Goal: Task Accomplishment & Management: Manage account settings

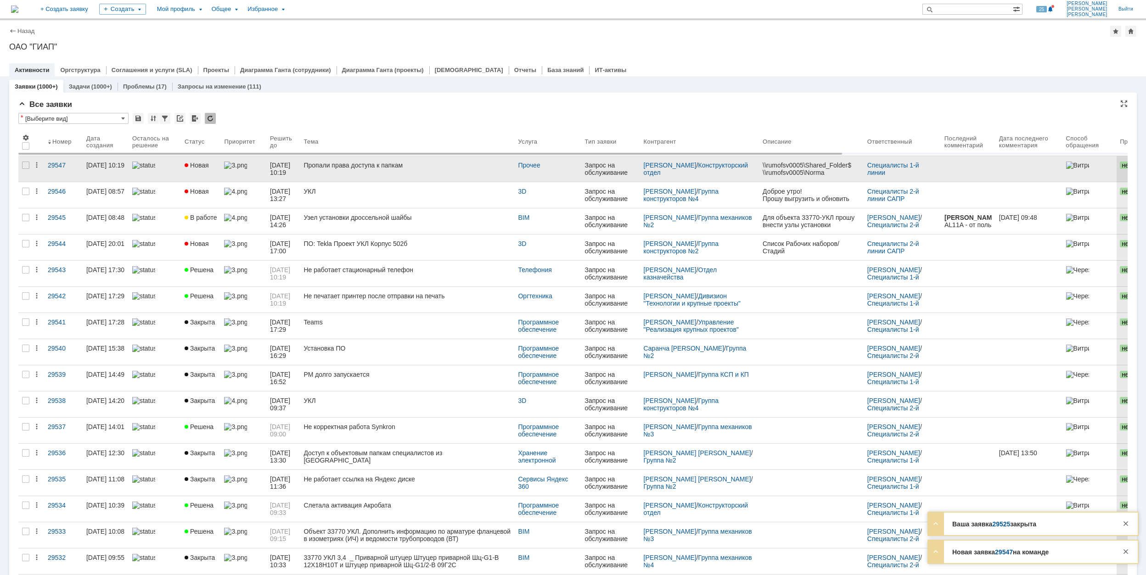
click at [209, 173] on link "Новая" at bounding box center [200, 169] width 39 height 26
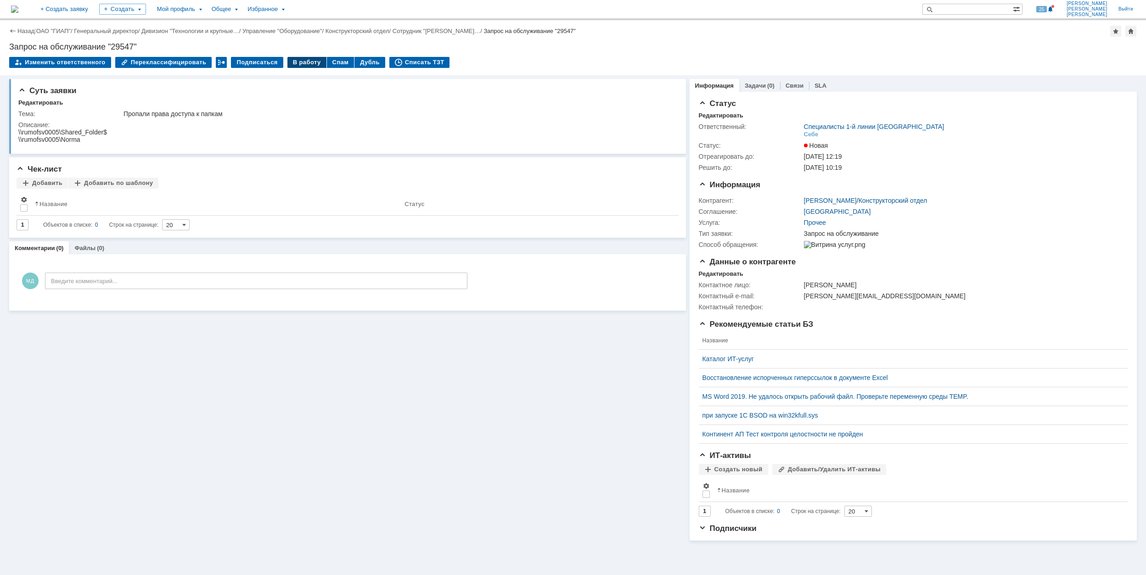
click at [298, 62] on div "В работу" at bounding box center [306, 62] width 39 height 11
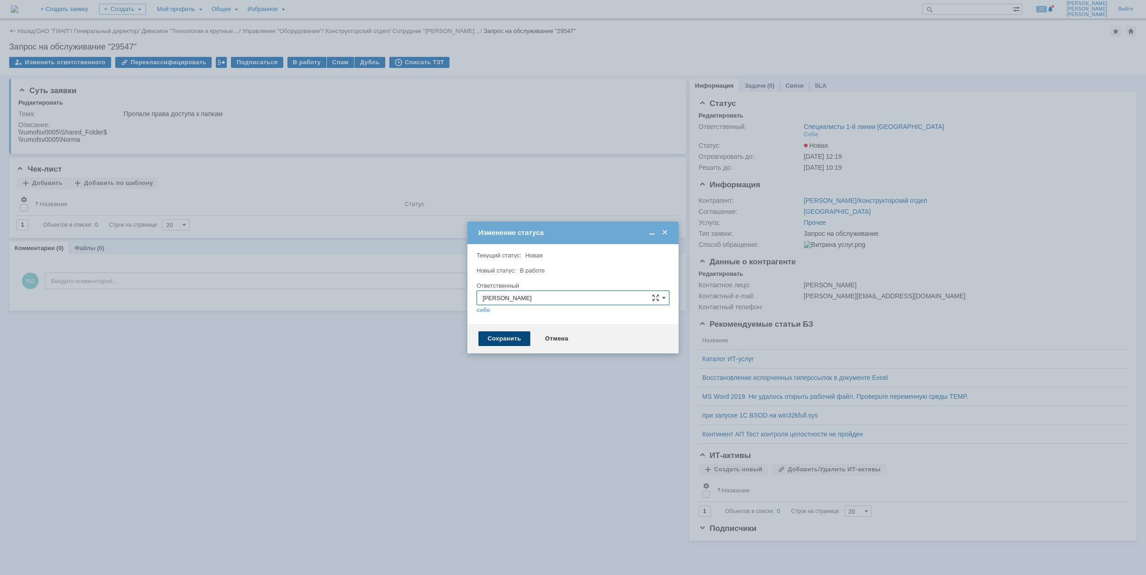
click at [516, 340] on div "Сохранить" at bounding box center [504, 338] width 52 height 15
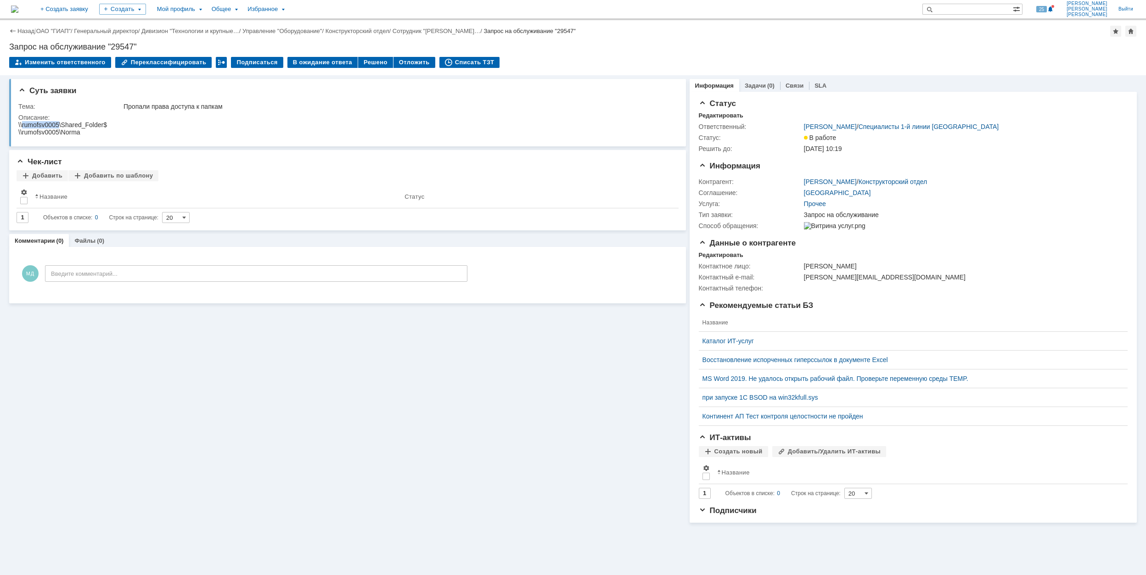
drag, startPoint x: 57, startPoint y: 125, endPoint x: 21, endPoint y: 125, distance: 36.3
click at [21, 125] on div "\\rumofsv0005\Shared_Folder$" at bounding box center [62, 124] width 89 height 7
copy div "rumofsv0005"
click at [56, 30] on link "ОАО "ГИАП"" at bounding box center [53, 31] width 34 height 7
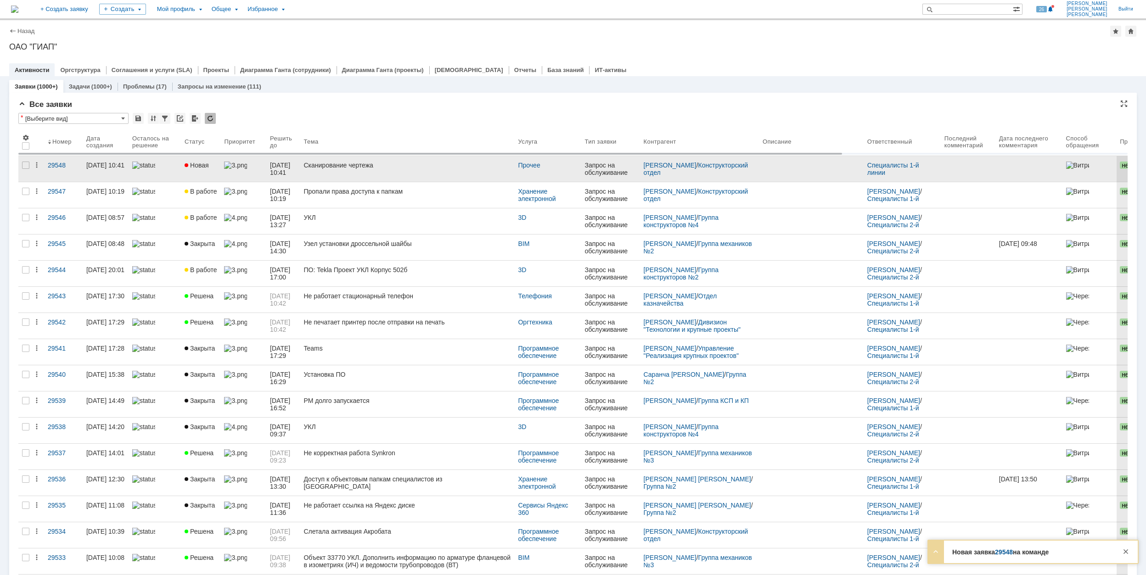
click at [218, 172] on link "Новая" at bounding box center [200, 169] width 39 height 26
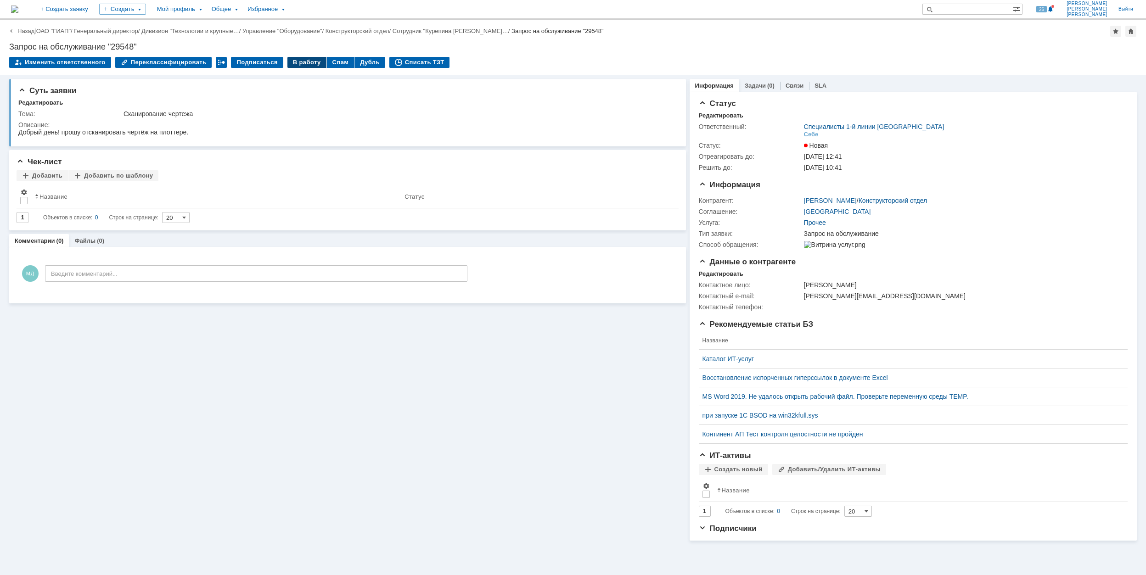
click at [291, 63] on div "В работу" at bounding box center [306, 62] width 39 height 11
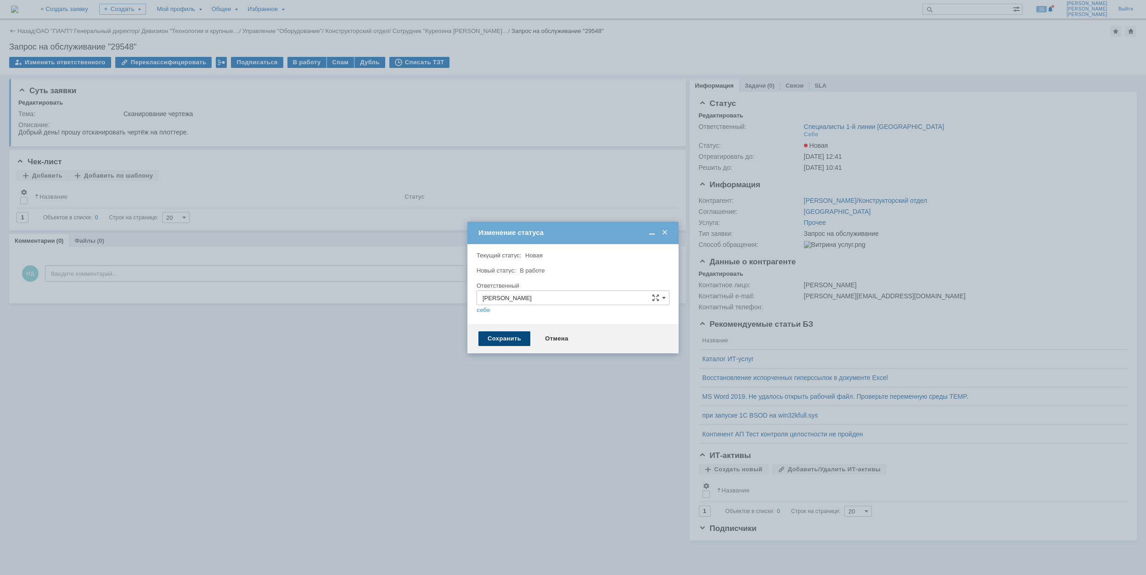
click at [494, 340] on div "Сохранить" at bounding box center [504, 338] width 52 height 15
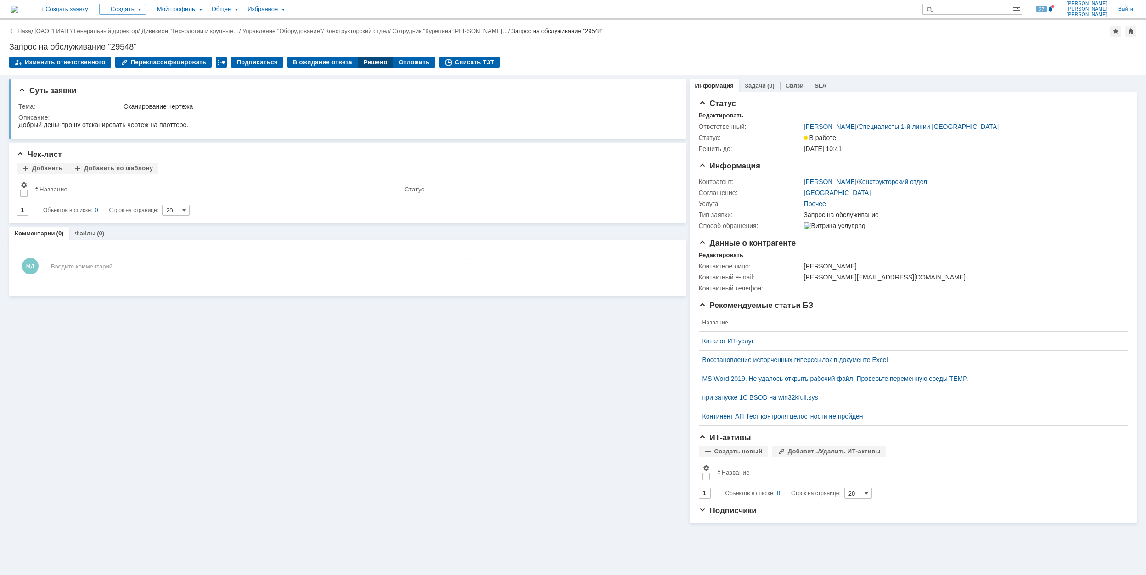
click at [360, 58] on div "Решено" at bounding box center [375, 62] width 35 height 11
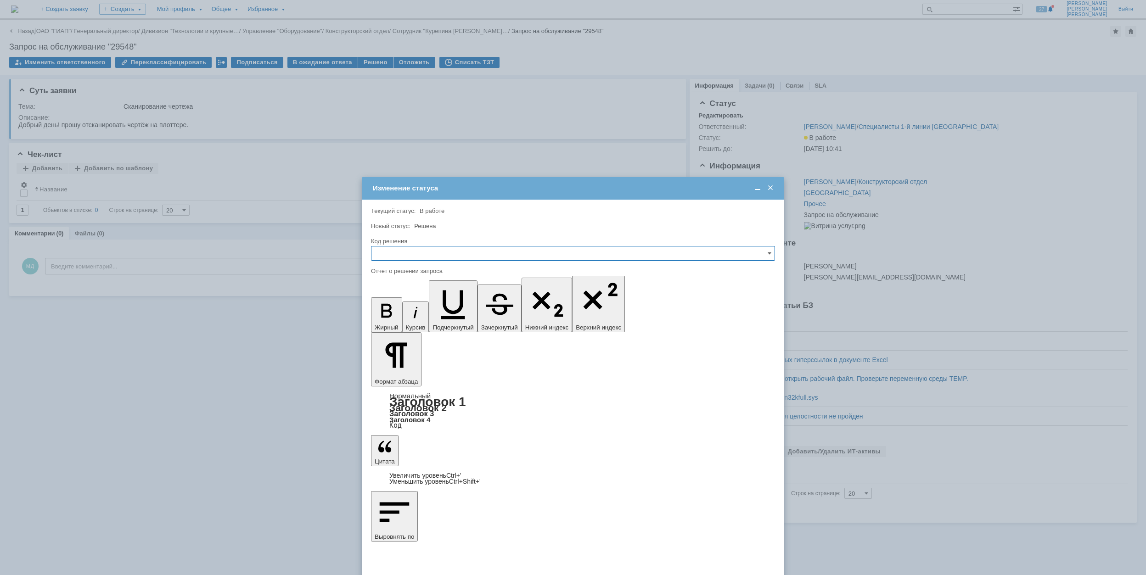
click at [443, 252] on input "text" at bounding box center [573, 253] width 404 height 15
click at [436, 311] on div "Решено" at bounding box center [572, 316] width 403 height 15
type input "Решено"
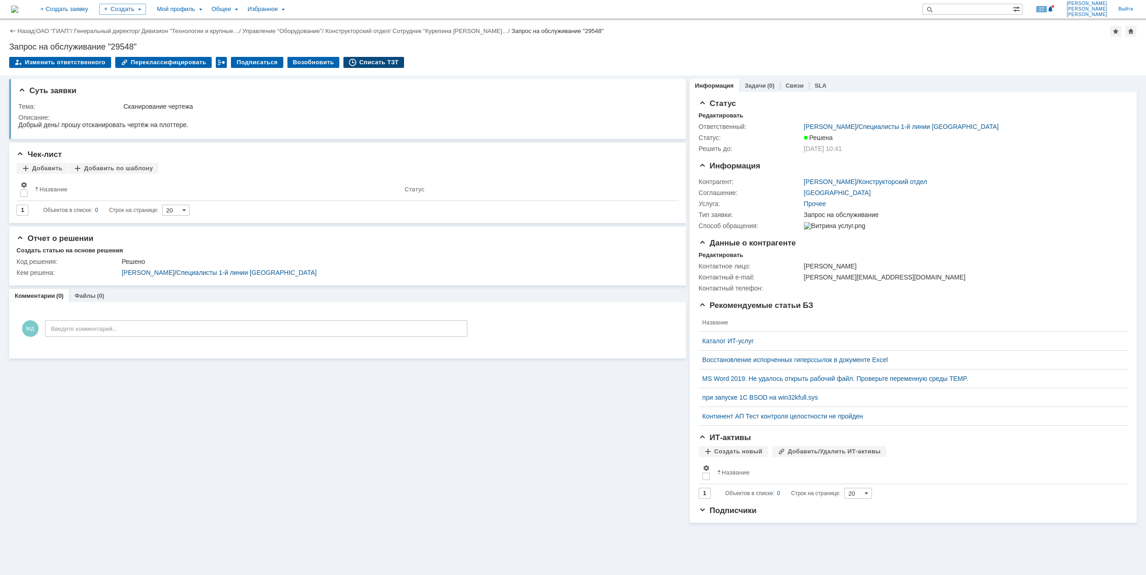
click at [348, 62] on div "Списать ТЗТ" at bounding box center [373, 62] width 61 height 11
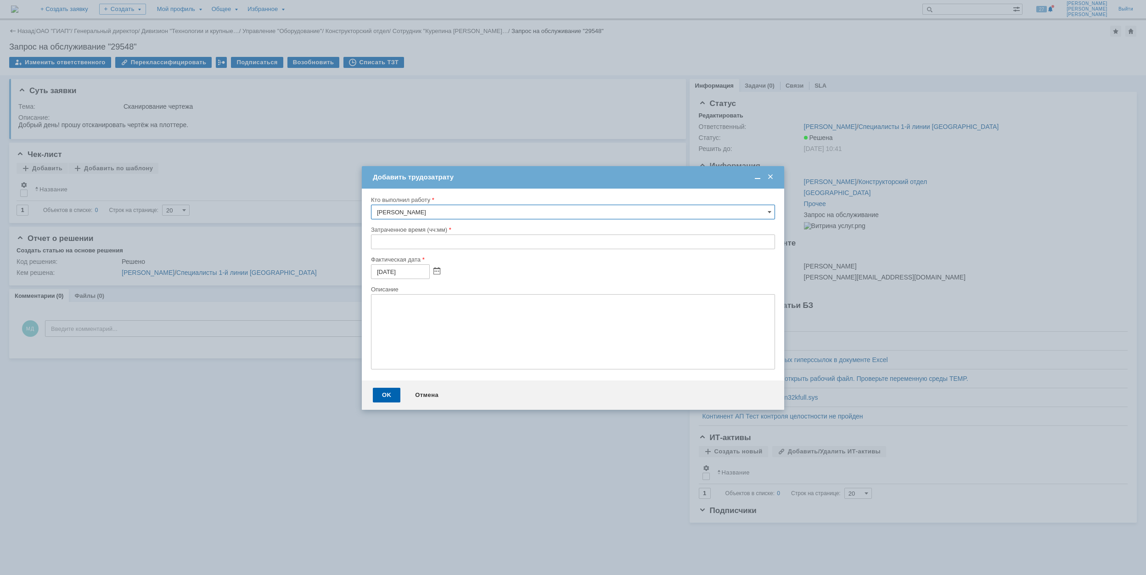
click at [376, 241] on input "text" at bounding box center [573, 242] width 404 height 15
type input "00:30"
click at [384, 397] on div "OK" at bounding box center [387, 395] width 28 height 15
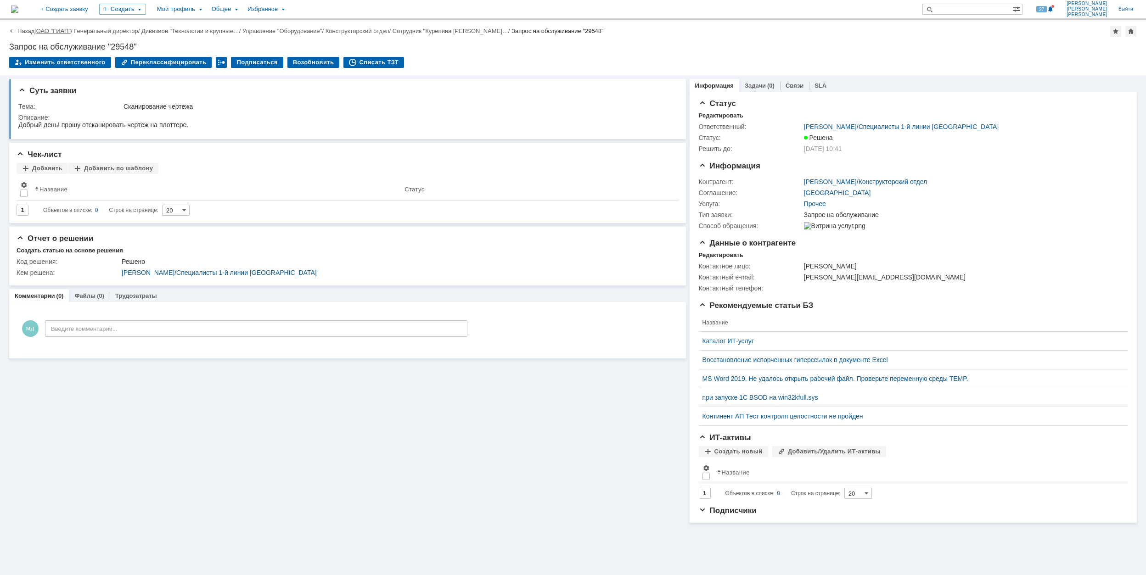
click at [43, 32] on link "ОАО "ГИАП"" at bounding box center [53, 31] width 34 height 7
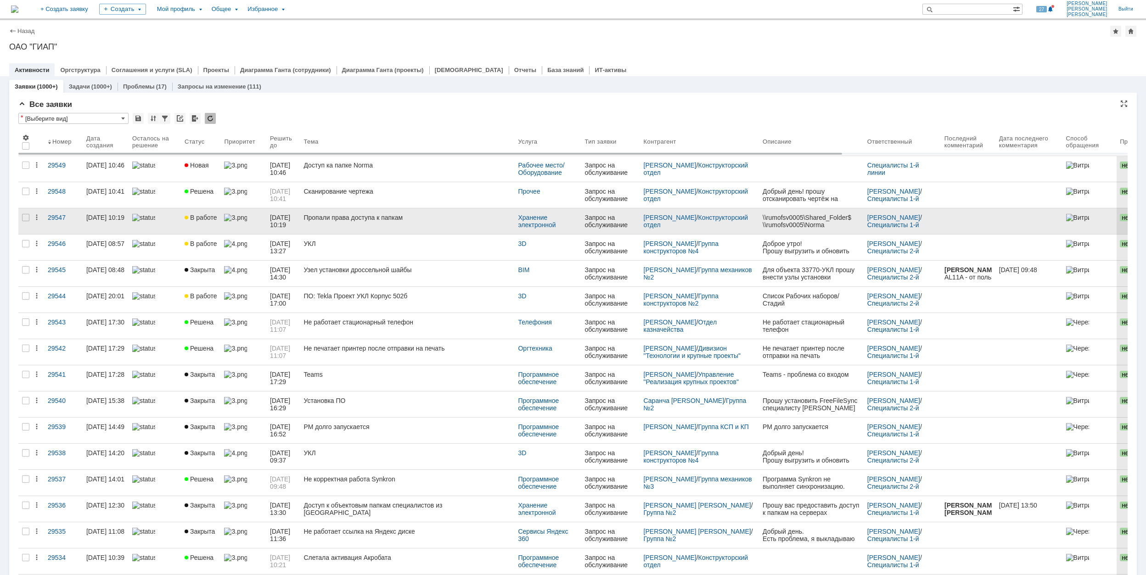
click at [169, 221] on div at bounding box center [154, 217] width 45 height 7
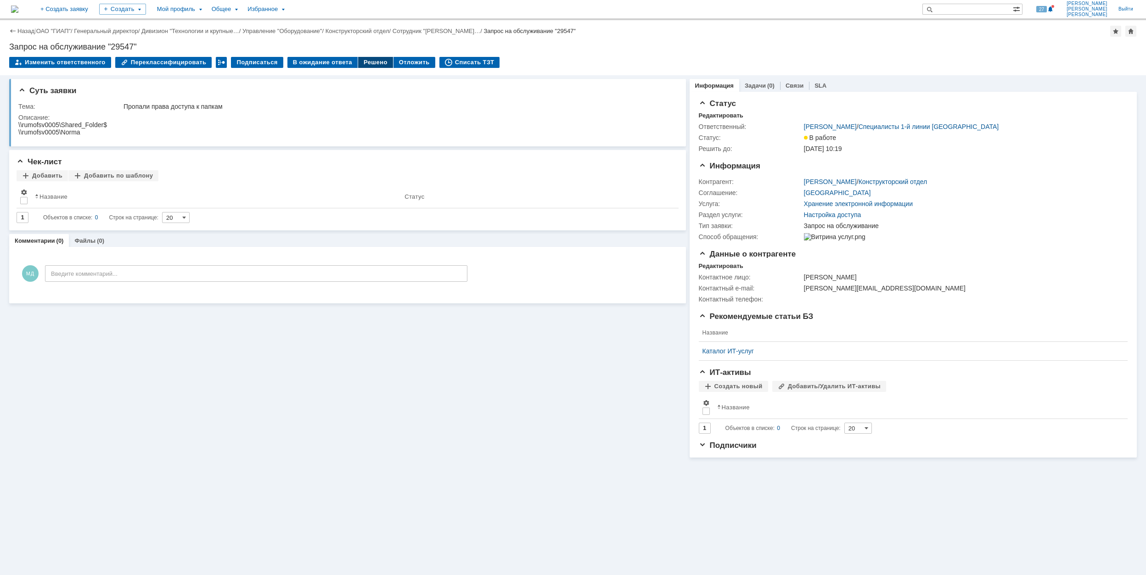
click at [370, 61] on div "Решено" at bounding box center [375, 62] width 35 height 11
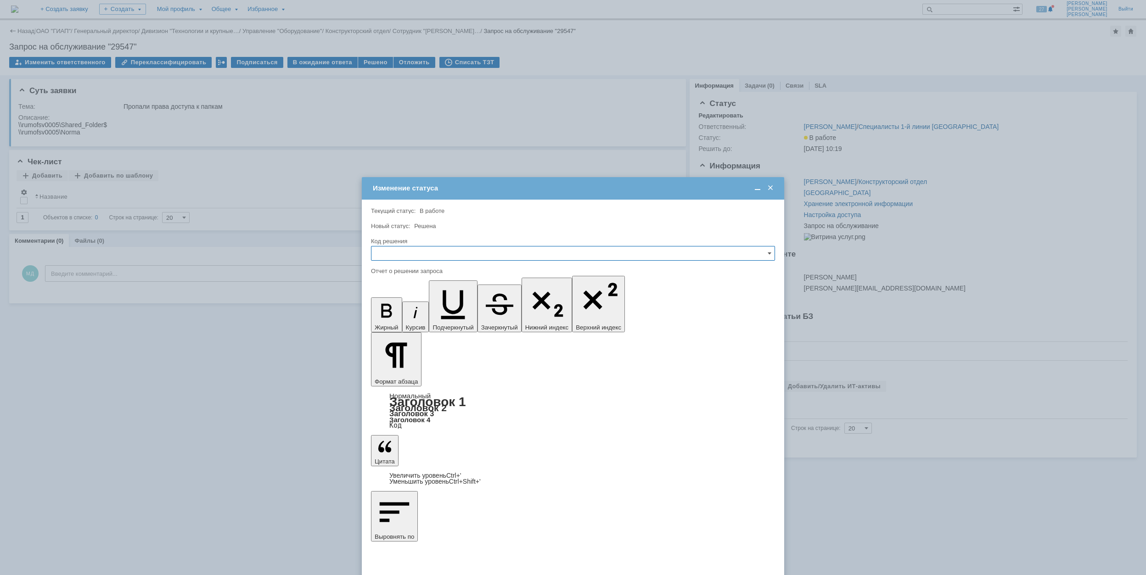
click at [390, 253] on input "text" at bounding box center [573, 253] width 404 height 15
click at [417, 317] on span "Решено" at bounding box center [573, 315] width 392 height 7
type input "Решено"
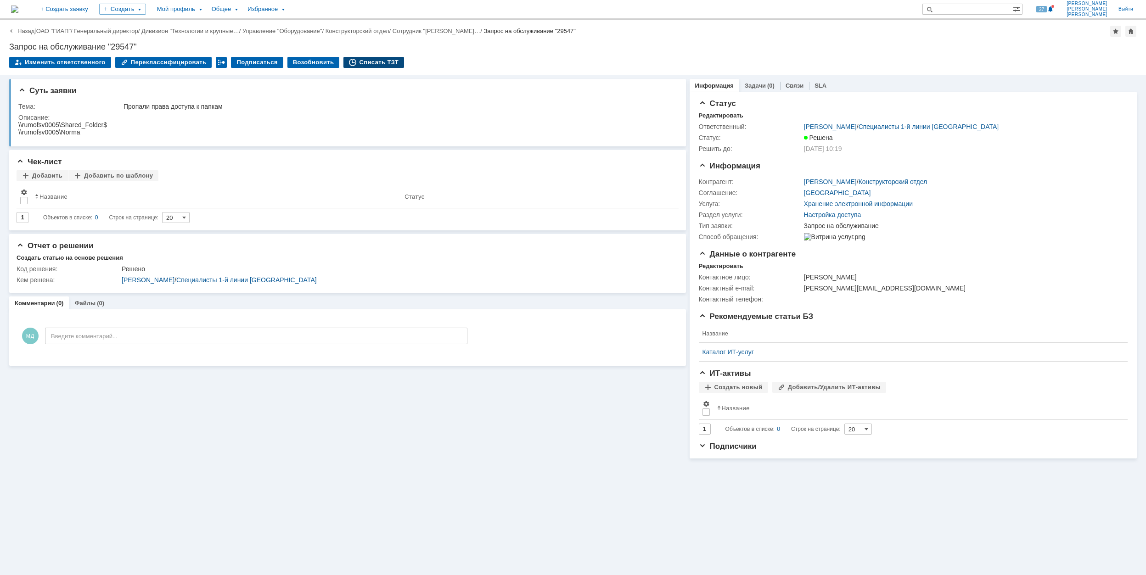
click at [348, 62] on div "Списать ТЗТ" at bounding box center [373, 62] width 61 height 11
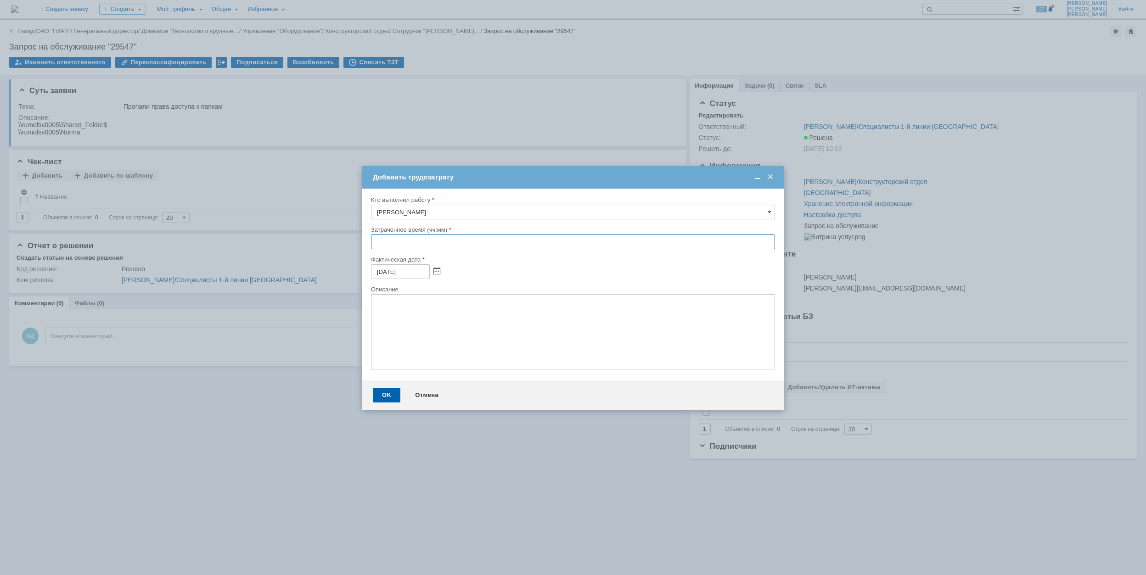
drag, startPoint x: 374, startPoint y: 243, endPoint x: 381, endPoint y: 242, distance: 7.1
click at [381, 242] on input "text" at bounding box center [573, 242] width 404 height 15
type input "00:30"
click at [393, 396] on div "OK" at bounding box center [387, 395] width 28 height 15
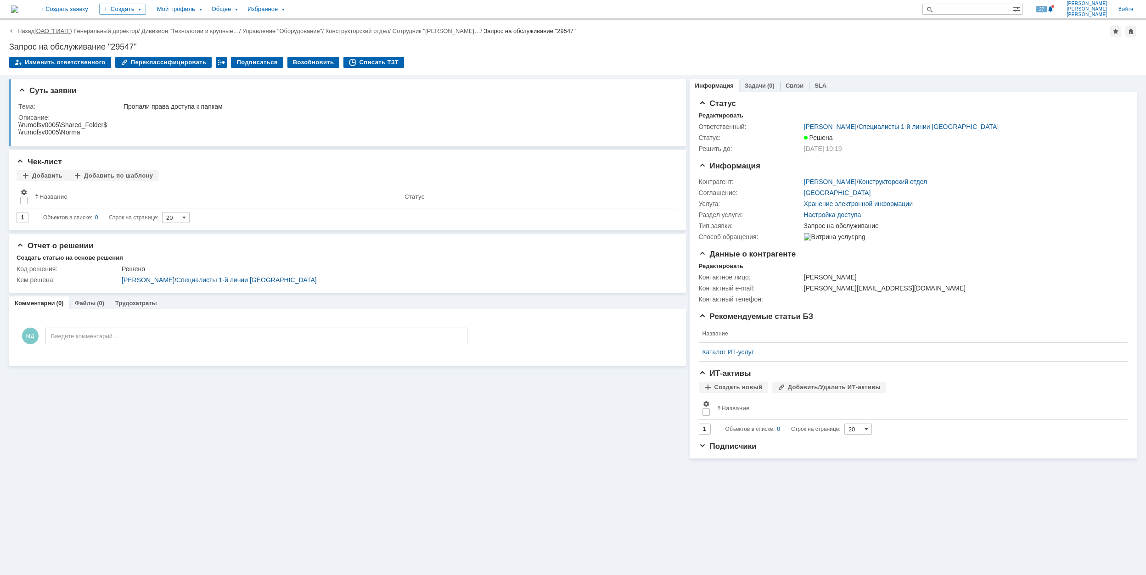
click at [66, 30] on link "ОАО "ГИАП"" at bounding box center [53, 31] width 34 height 7
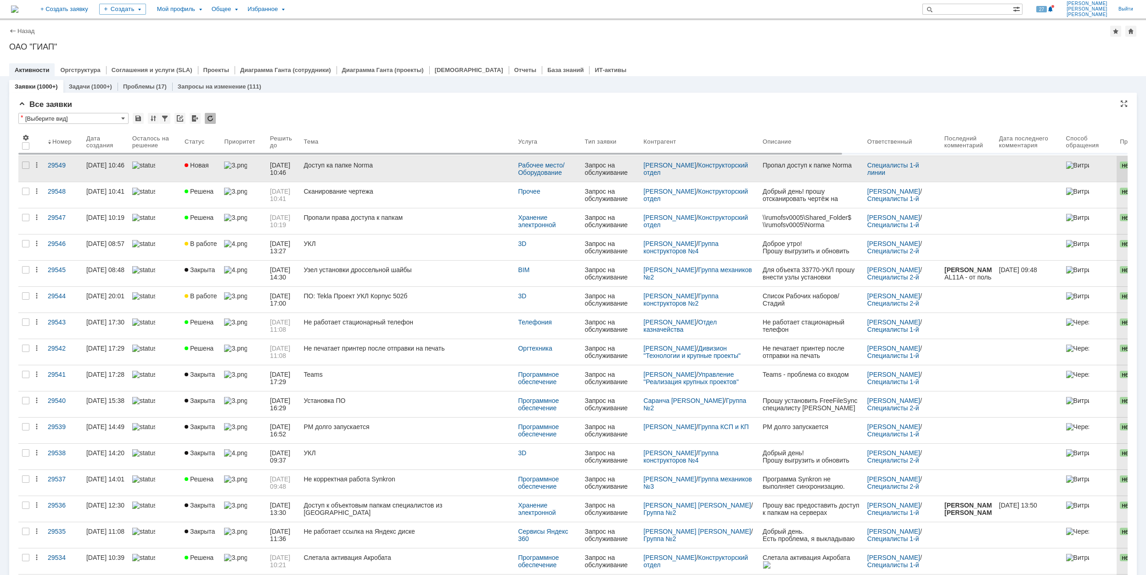
click at [172, 160] on link at bounding box center [155, 169] width 52 height 26
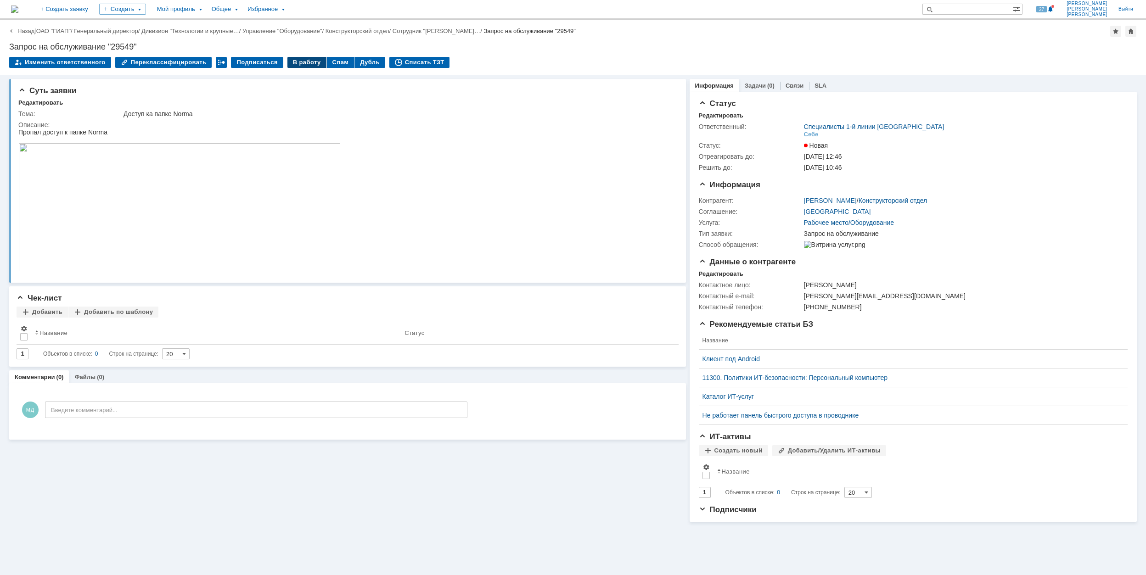
click at [298, 57] on div "В работу" at bounding box center [306, 62] width 39 height 11
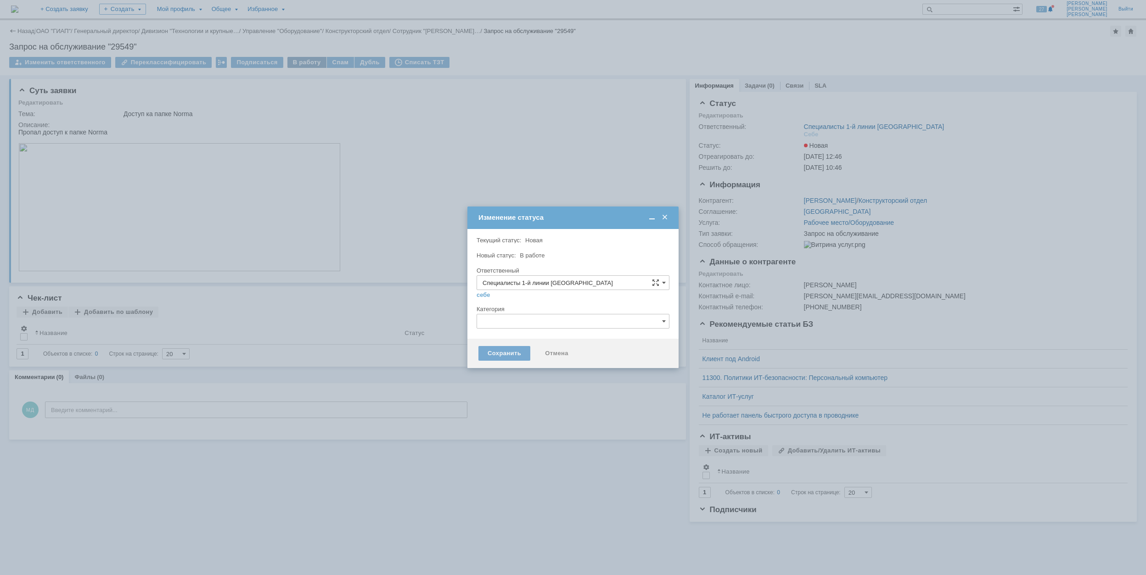
type input "[PERSON_NAME]"
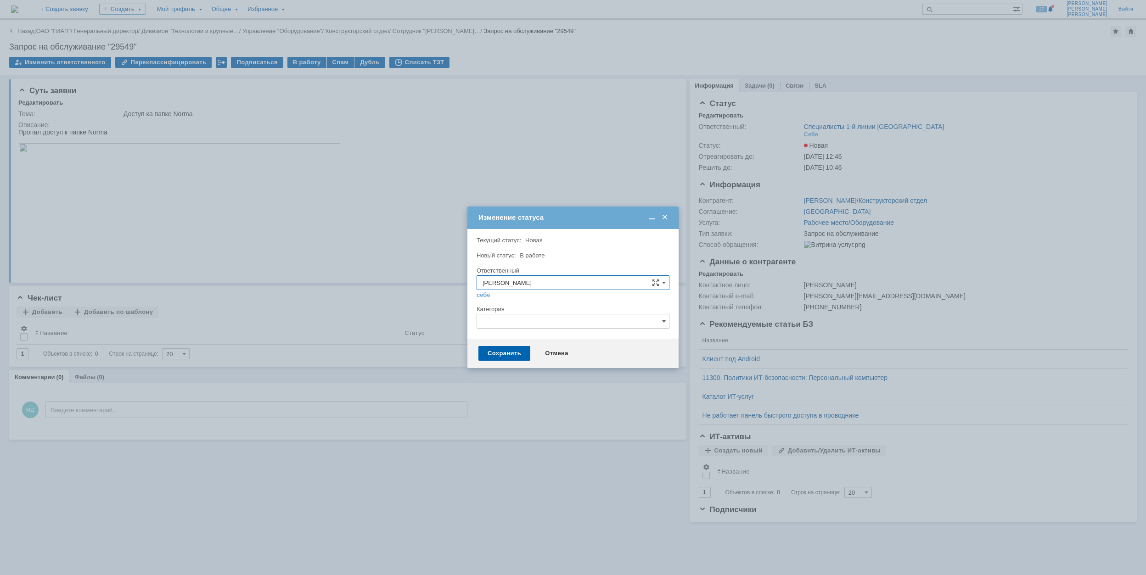
click at [547, 321] on input "text" at bounding box center [573, 321] width 193 height 15
click at [562, 415] on span "Персональный компьютер" at bounding box center [573, 417] width 181 height 7
type input "Персональный компьютер"
click at [511, 350] on div "Сохранить" at bounding box center [504, 353] width 52 height 15
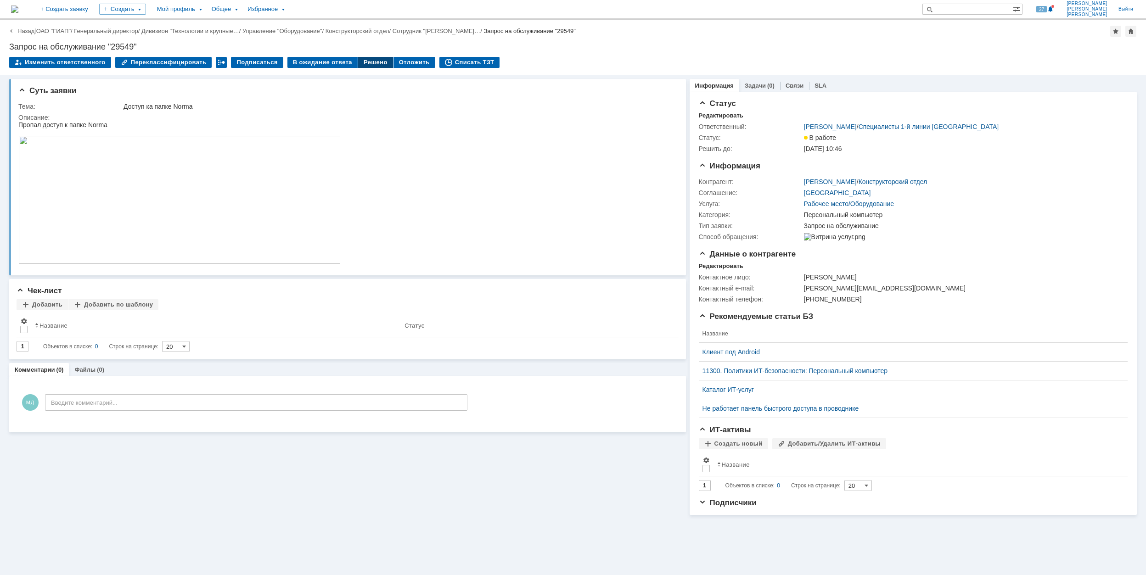
click at [368, 61] on div "Решено" at bounding box center [375, 62] width 35 height 11
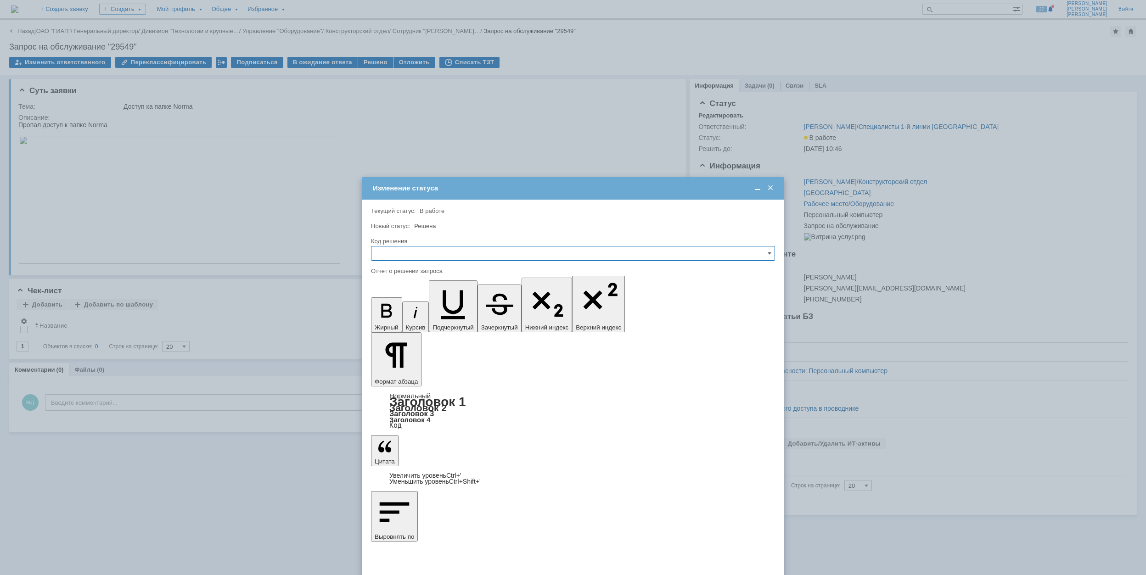
click at [485, 254] on input "text" at bounding box center [573, 253] width 404 height 15
click at [428, 316] on span "Решено" at bounding box center [573, 315] width 392 height 7
type input "Решено"
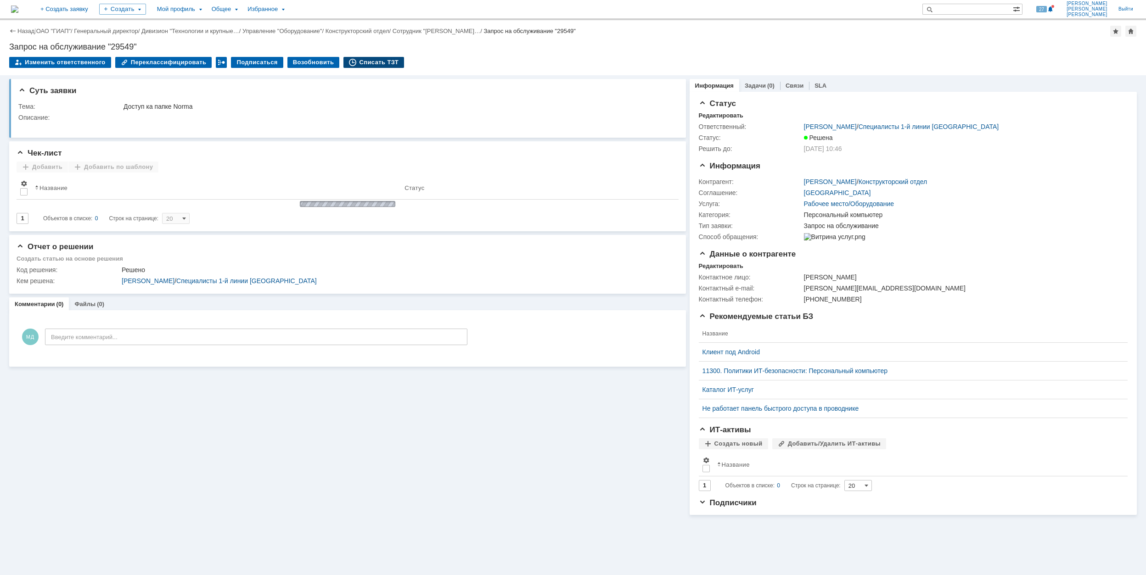
click at [353, 61] on div "Списать ТЗТ" at bounding box center [373, 62] width 61 height 11
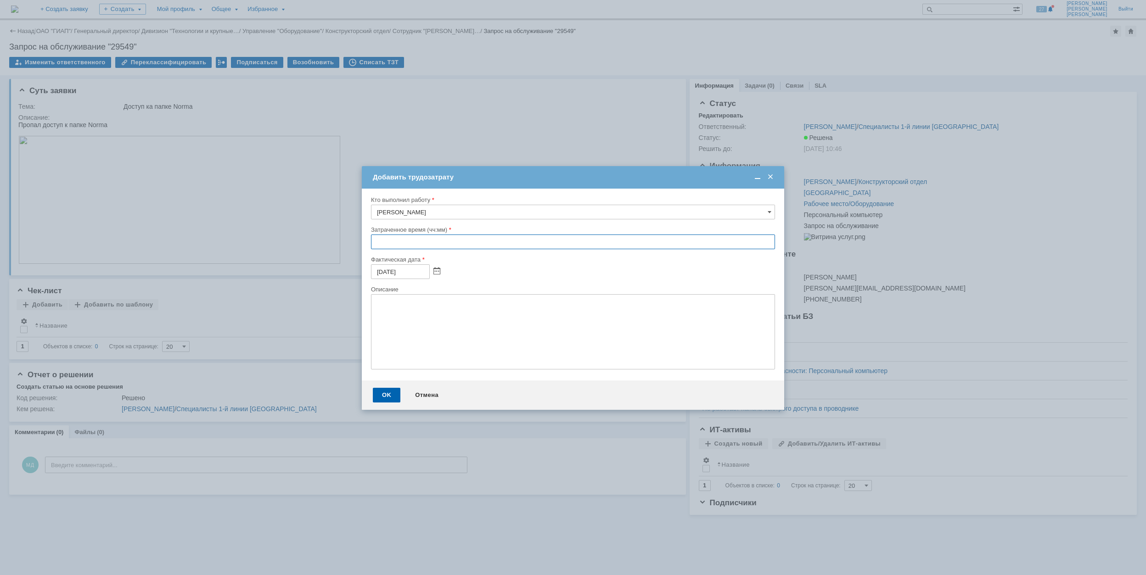
click at [373, 242] on input "text" at bounding box center [573, 242] width 404 height 15
type input "00:30"
click at [388, 395] on div "OK" at bounding box center [387, 395] width 28 height 15
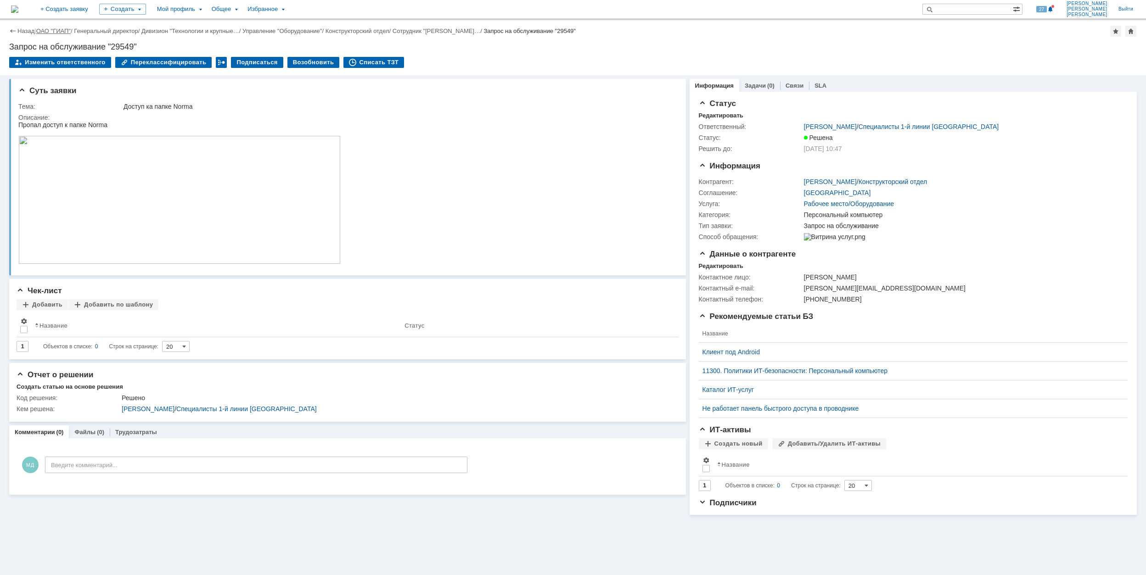
click at [57, 31] on link "ОАО "ГИАП"" at bounding box center [53, 31] width 34 height 7
